Goal: Information Seeking & Learning: Learn about a topic

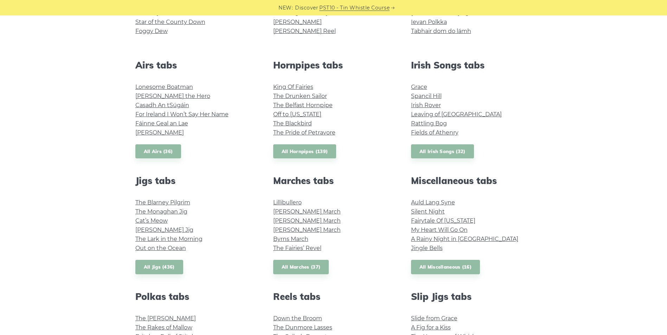
scroll to position [246, 0]
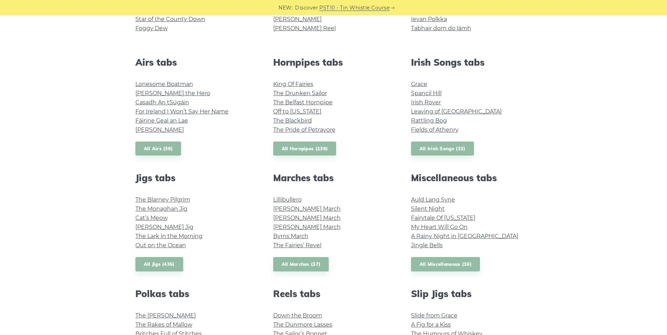
click at [451, 133] on li "Fields of Athenry" at bounding box center [471, 129] width 121 height 9
click at [451, 130] on link "Fields of Athenry" at bounding box center [434, 129] width 47 height 7
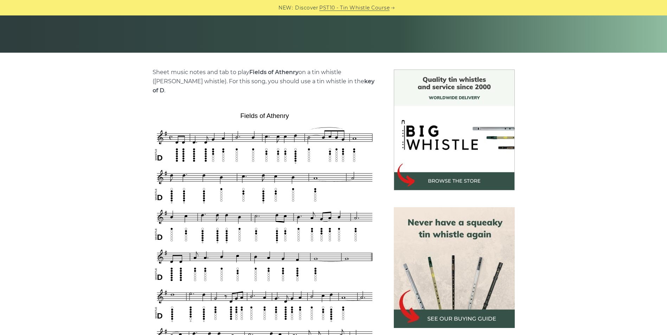
scroll to position [141, 0]
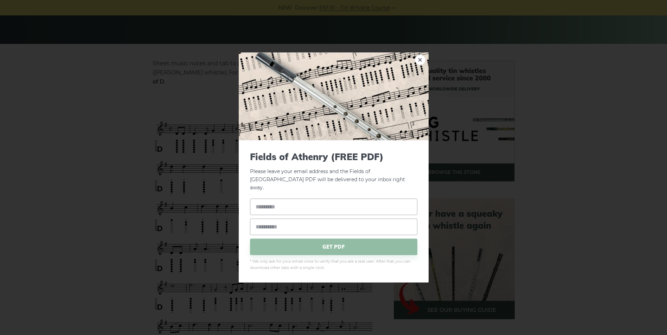
drag, startPoint x: 219, startPoint y: 129, endPoint x: 220, endPoint y: 134, distance: 5.3
drag, startPoint x: 220, startPoint y: 134, endPoint x: 421, endPoint y: 65, distance: 212.0
click at [421, 65] on link "×" at bounding box center [420, 59] width 11 height 11
click at [421, 64] on link "×" at bounding box center [420, 59] width 11 height 11
